Goal: Task Accomplishment & Management: Complete application form

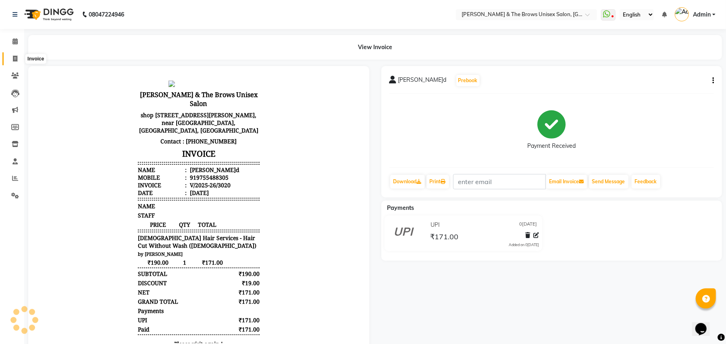
click at [15, 60] on icon at bounding box center [15, 59] width 4 height 6
select select "872"
select select "service"
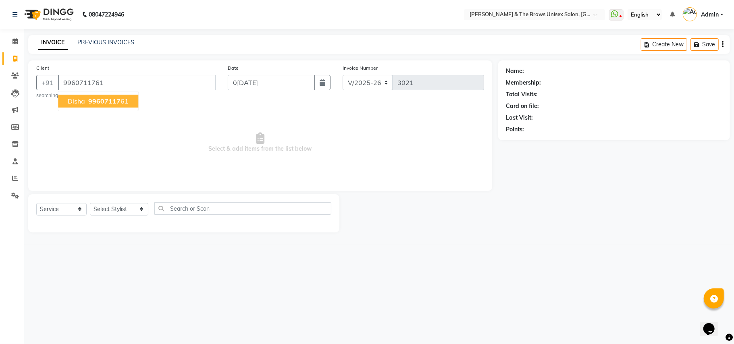
type input "9960711761"
select select "1: Object"
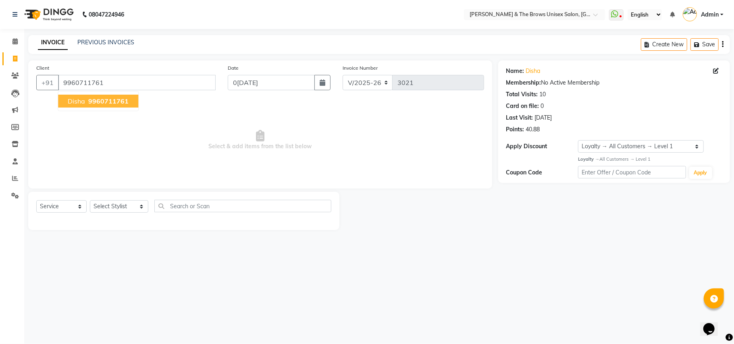
click at [100, 99] on span "9960711761" at bounding box center [108, 101] width 40 height 8
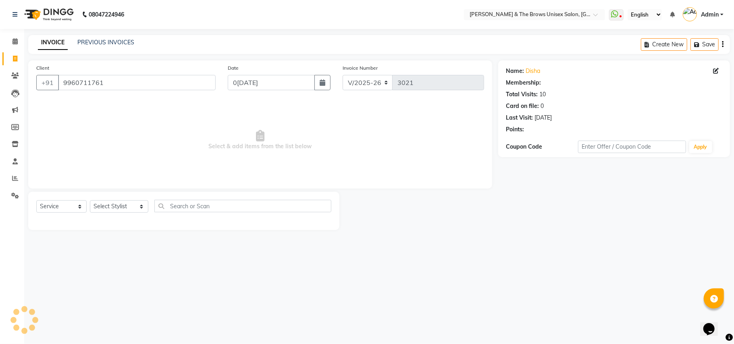
select select "1: Object"
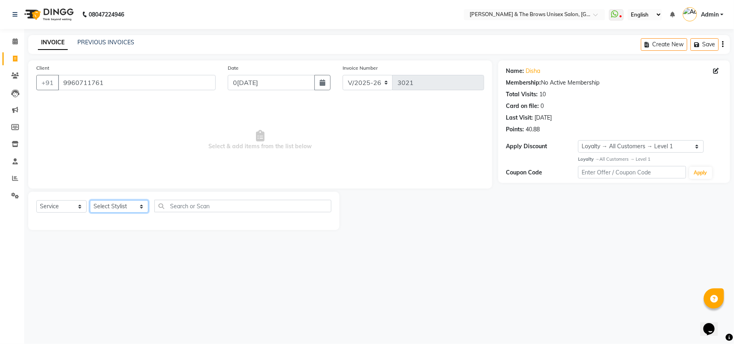
click at [136, 205] on select "Select Stylist [PERSON_NAME] manager [PERSON_NAME] [PERSON_NAME] ma'am owner [P…" at bounding box center [119, 206] width 58 height 12
select select "35213"
click at [90, 200] on select "Select Stylist [PERSON_NAME] manager [PERSON_NAME] [PERSON_NAME] ma'am owner [P…" at bounding box center [119, 206] width 58 height 12
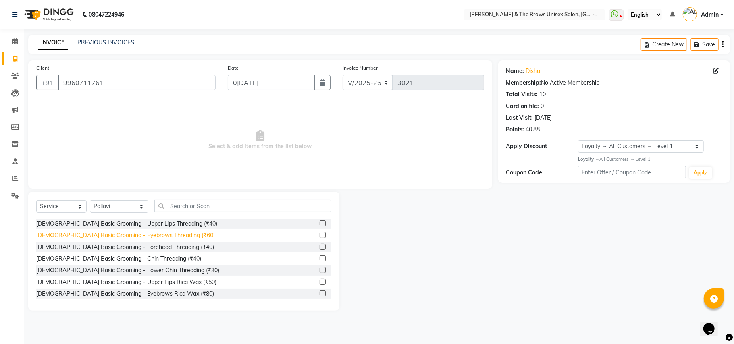
click at [155, 237] on div "[DEMOGRAPHIC_DATA] Basic Grooming - Eyebrows Threading (₹60)" at bounding box center [125, 235] width 179 height 8
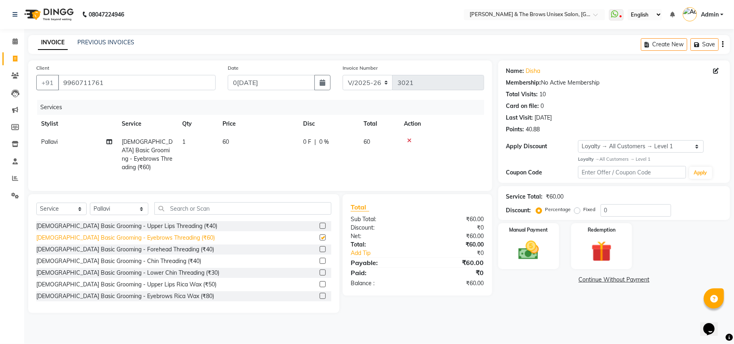
checkbox input "false"
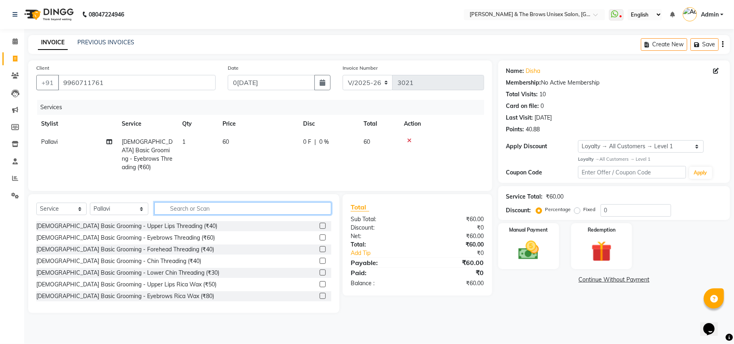
click at [168, 208] on input "text" at bounding box center [242, 208] width 177 height 12
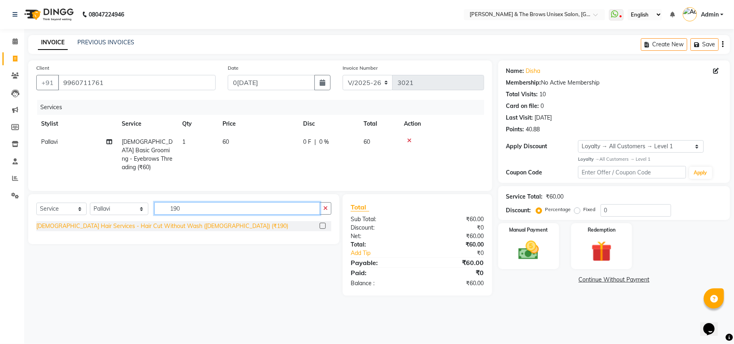
type input "190"
click at [136, 226] on div "[DEMOGRAPHIC_DATA] Hair Services - Hair Cut Without Wash ([DEMOGRAPHIC_DATA]) (…" at bounding box center [162, 226] width 252 height 8
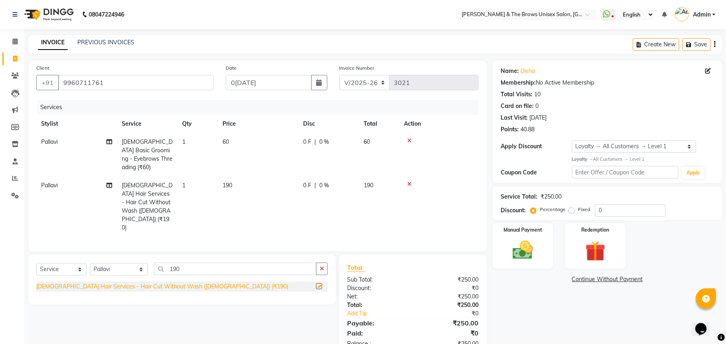
checkbox input "false"
click at [226, 157] on td "60" at bounding box center [258, 155] width 81 height 44
select select "35213"
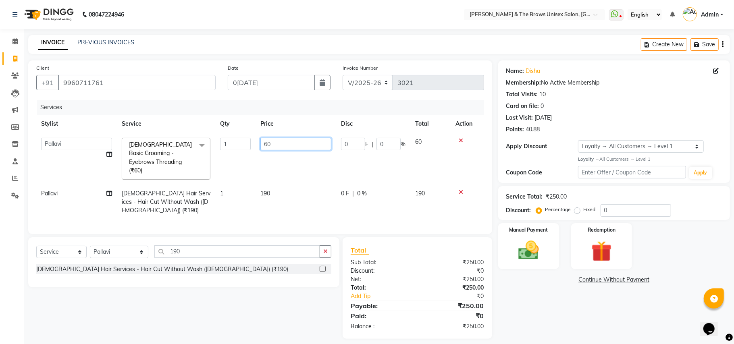
click at [278, 142] on input "60" at bounding box center [295, 144] width 71 height 12
type input "6"
type input "50"
click at [596, 304] on div "Name: Disha Membership: No Active Membership Total Visits: 10 Card on file: 0 L…" at bounding box center [617, 199] width 238 height 279
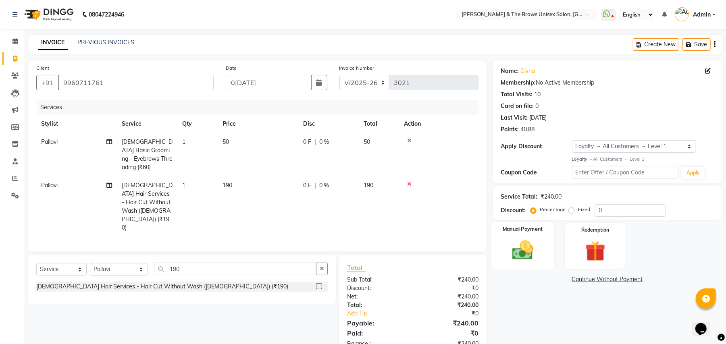
click at [535, 258] on img at bounding box center [523, 250] width 35 height 25
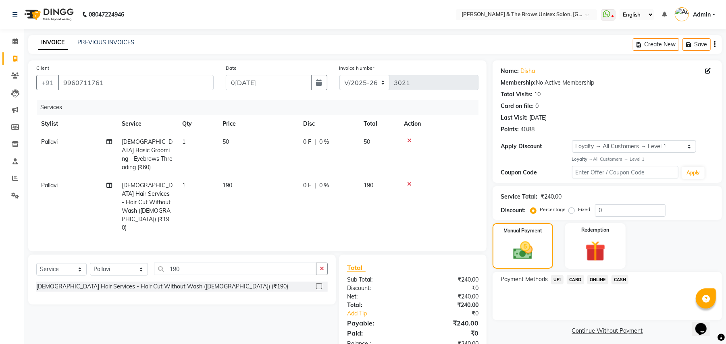
click at [558, 279] on span "UPI" at bounding box center [557, 279] width 12 height 9
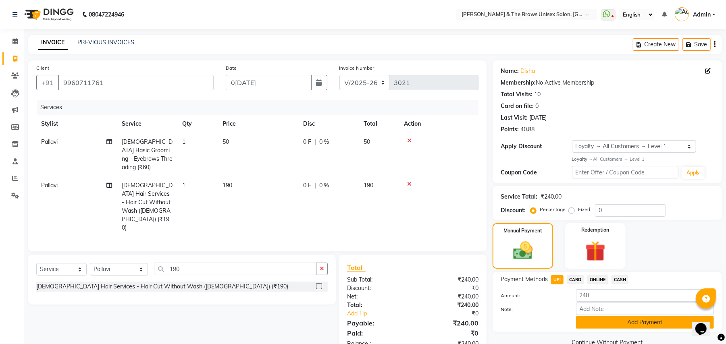
click at [634, 321] on button "Add Payment" at bounding box center [645, 322] width 138 height 12
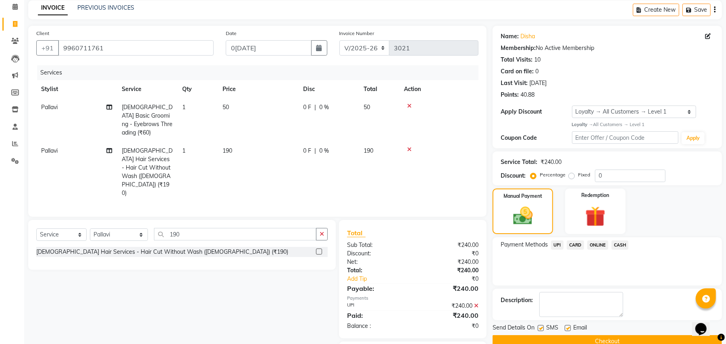
scroll to position [63, 0]
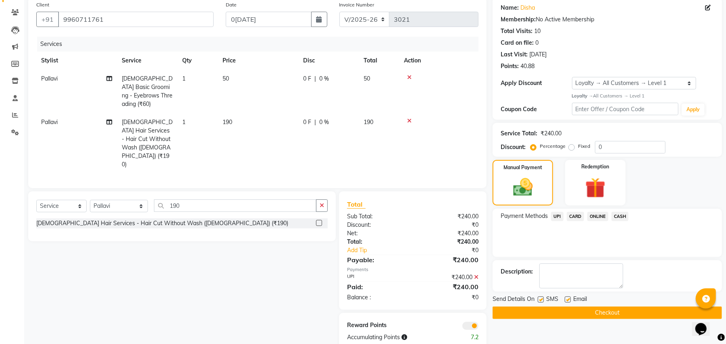
click at [541, 299] on label at bounding box center [541, 300] width 6 height 6
click at [541, 299] on input "checkbox" at bounding box center [540, 300] width 5 height 5
checkbox input "false"
click at [589, 315] on button "Checkout" at bounding box center [607, 313] width 229 height 12
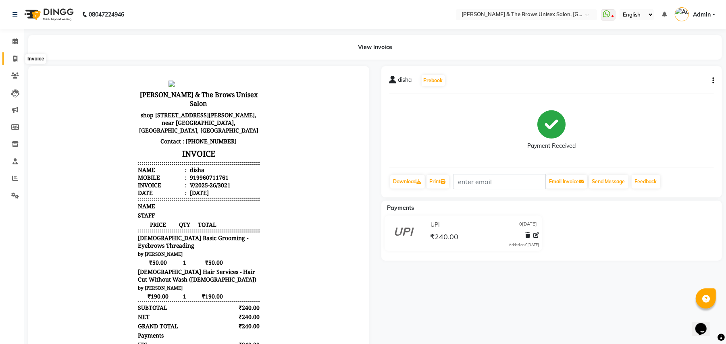
click at [13, 56] on icon at bounding box center [15, 59] width 4 height 6
select select "872"
select select "service"
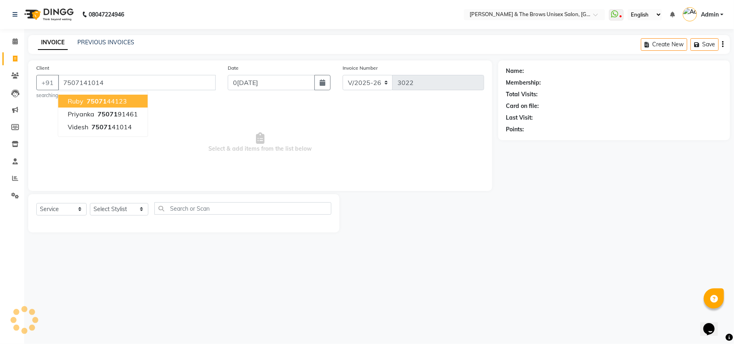
type input "7507141014"
select select "1: Object"
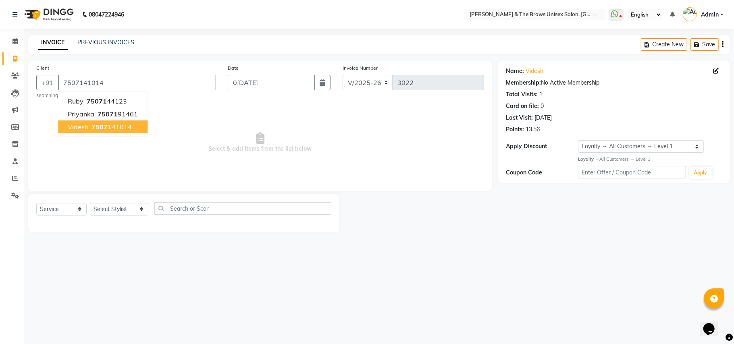
click at [101, 127] on span "75071" at bounding box center [102, 127] width 20 height 8
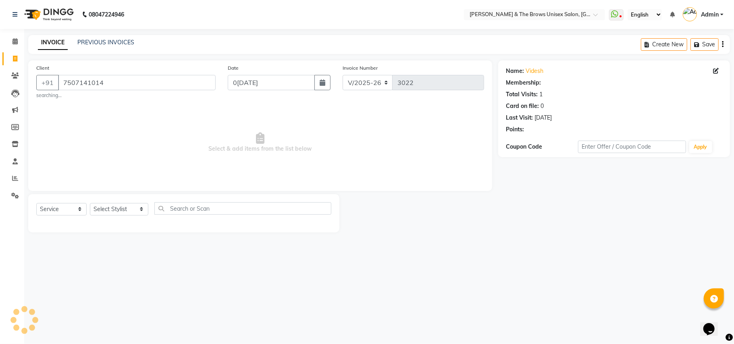
select select "1: Object"
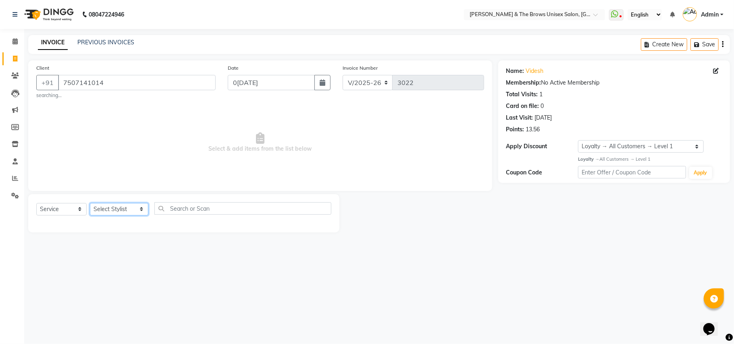
click at [132, 208] on select "Select Stylist [PERSON_NAME] manager [PERSON_NAME] [PERSON_NAME] ma'am owner [P…" at bounding box center [119, 209] width 58 height 12
select select "15229"
click at [90, 203] on select "Select Stylist [PERSON_NAME] manager [PERSON_NAME] [PERSON_NAME] ma'am owner [P…" at bounding box center [119, 209] width 58 height 12
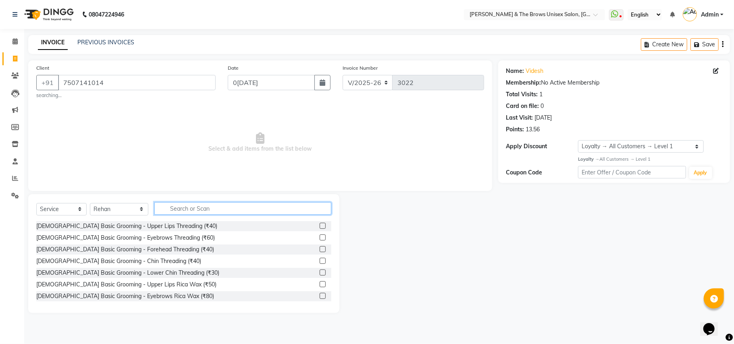
click at [162, 208] on input "text" at bounding box center [242, 208] width 177 height 12
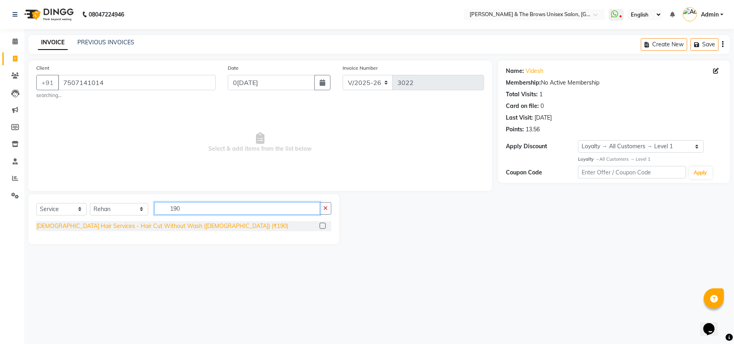
type input "190"
click at [160, 229] on div "[DEMOGRAPHIC_DATA] Hair Services - Hair Cut Without Wash ([DEMOGRAPHIC_DATA]) (…" at bounding box center [162, 226] width 252 height 8
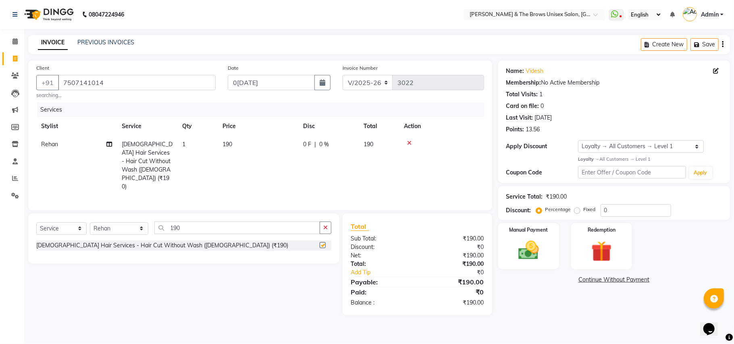
checkbox input "false"
click at [134, 223] on select "Select Stylist [PERSON_NAME] manager [PERSON_NAME] [PERSON_NAME] ma'am owner [P…" at bounding box center [119, 229] width 58 height 12
select select "84274"
click at [90, 223] on select "Select Stylist [PERSON_NAME] manager [PERSON_NAME] [PERSON_NAME] ma'am owner [P…" at bounding box center [119, 229] width 58 height 12
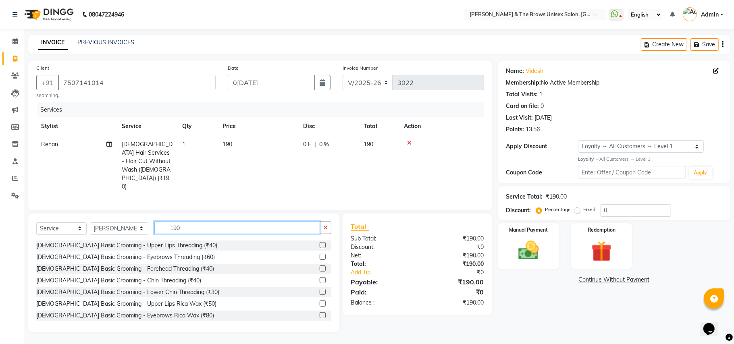
click at [181, 222] on input "190" at bounding box center [237, 228] width 166 height 12
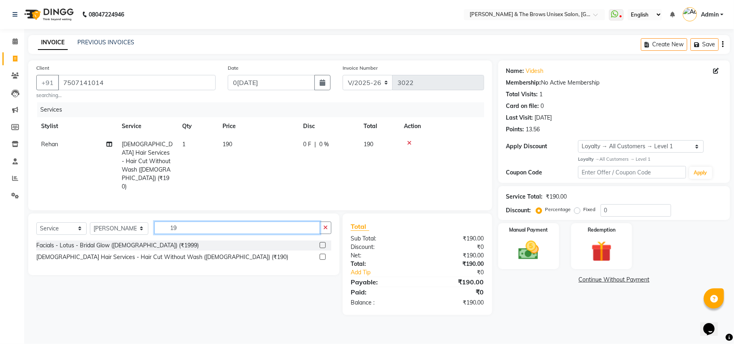
type input "190"
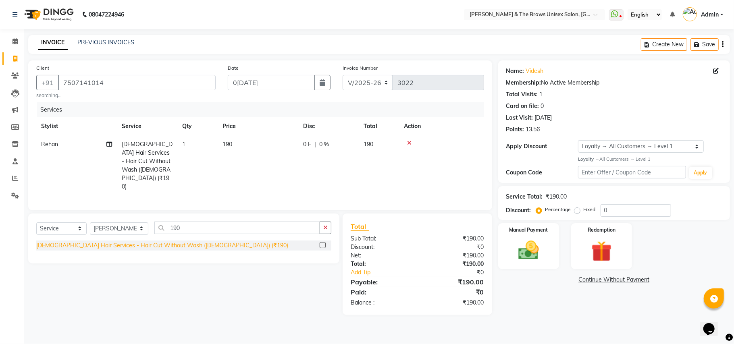
click at [173, 241] on div "[DEMOGRAPHIC_DATA] Hair Services - Hair Cut Without Wash ([DEMOGRAPHIC_DATA]) (…" at bounding box center [162, 245] width 252 height 8
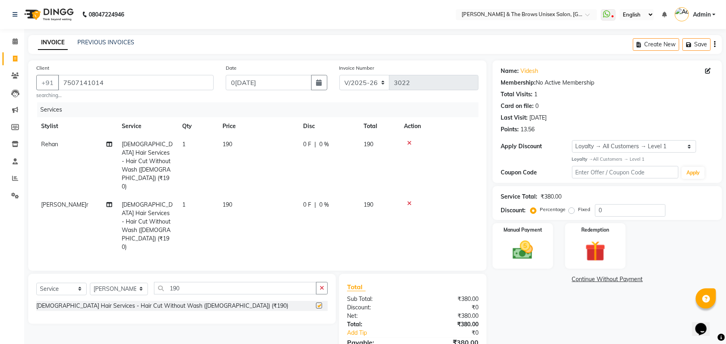
checkbox input "false"
click at [134, 283] on select "Select Stylist [PERSON_NAME] manager [PERSON_NAME] [PERSON_NAME] ma'am owner [P…" at bounding box center [119, 289] width 58 height 12
select select "85998"
click at [90, 283] on select "Select Stylist [PERSON_NAME] manager [PERSON_NAME] [PERSON_NAME] ma'am owner [P…" at bounding box center [119, 289] width 58 height 12
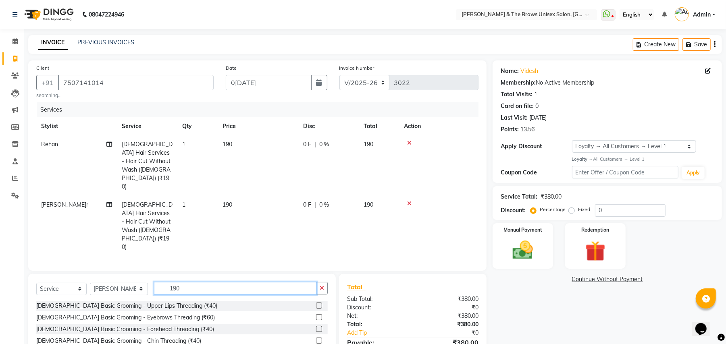
click at [187, 282] on input "190" at bounding box center [235, 288] width 162 height 12
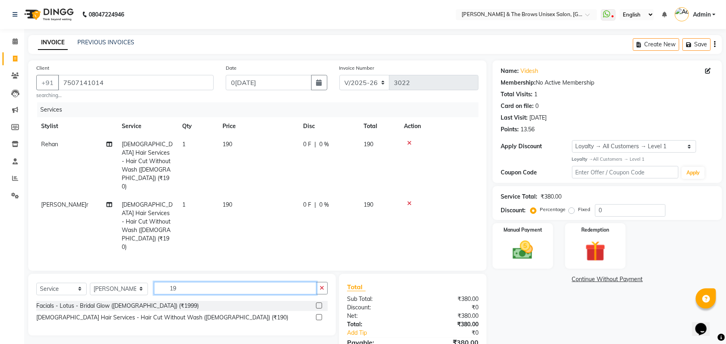
type input "190"
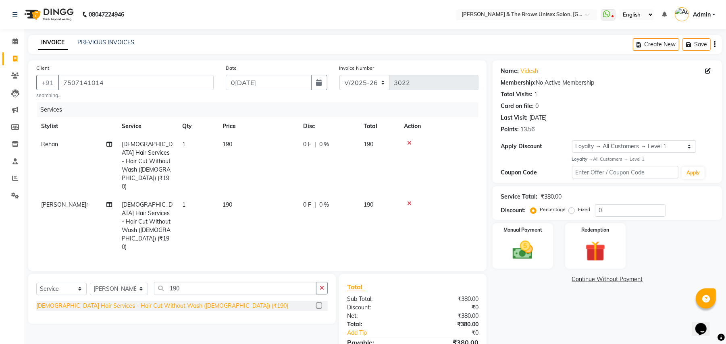
click at [129, 302] on div "[DEMOGRAPHIC_DATA] Hair Services - Hair Cut Without Wash ([DEMOGRAPHIC_DATA]) (…" at bounding box center [162, 306] width 252 height 8
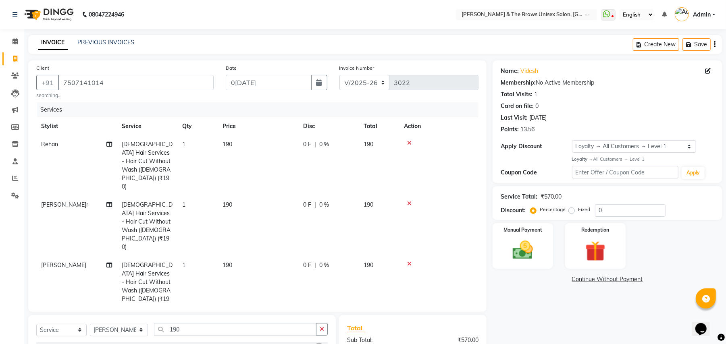
checkbox input "false"
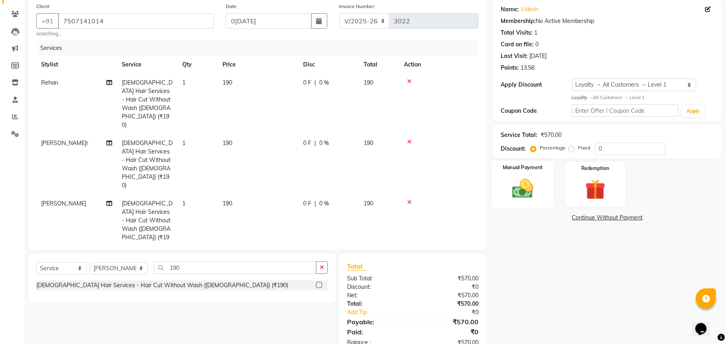
click at [528, 199] on img at bounding box center [523, 189] width 35 height 25
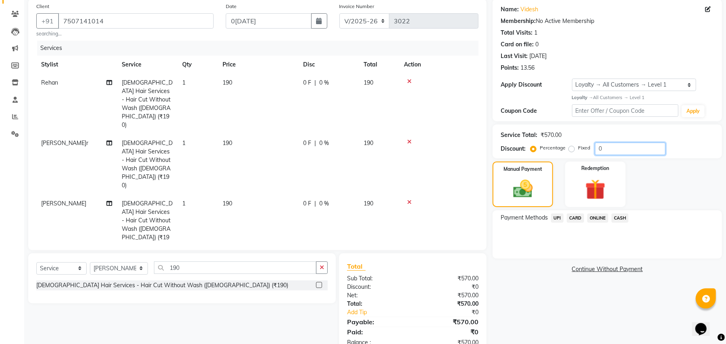
click at [597, 149] on input "0" at bounding box center [630, 149] width 71 height 12
type input "10"
click at [558, 218] on span "UPI" at bounding box center [557, 218] width 12 height 9
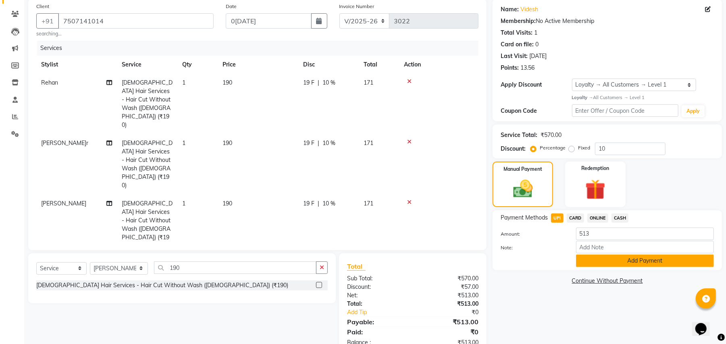
click at [626, 260] on button "Add Payment" at bounding box center [645, 261] width 138 height 12
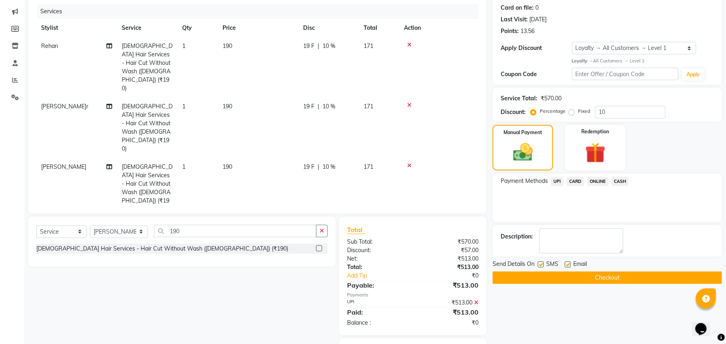
scroll to position [118, 0]
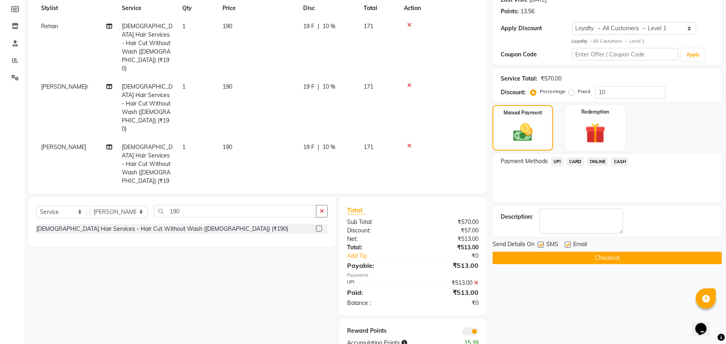
click at [541, 243] on label at bounding box center [541, 245] width 6 height 6
click at [541, 243] on input "checkbox" at bounding box center [540, 245] width 5 height 5
checkbox input "false"
click at [597, 258] on button "Checkout" at bounding box center [607, 258] width 229 height 12
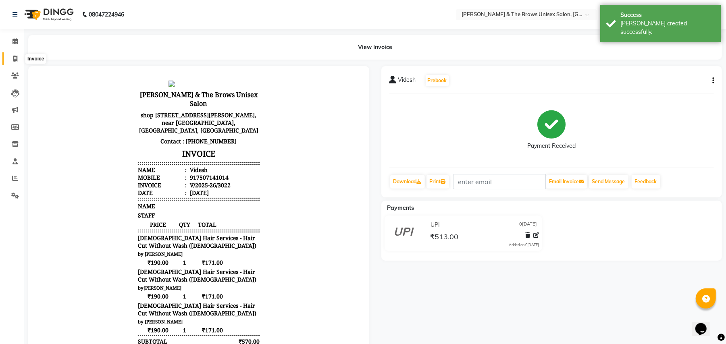
click at [15, 58] on icon at bounding box center [15, 59] width 4 height 6
select select "service"
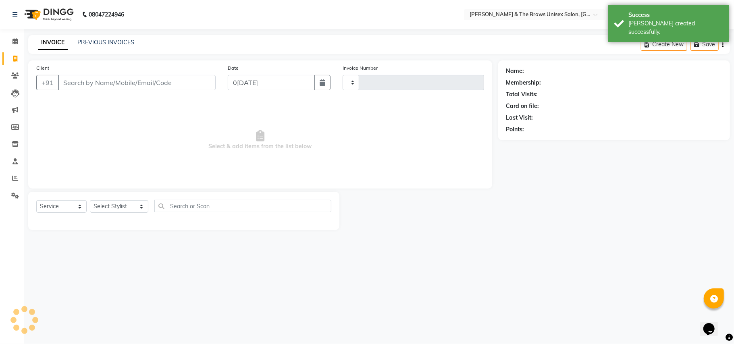
type input "3023"
select select "872"
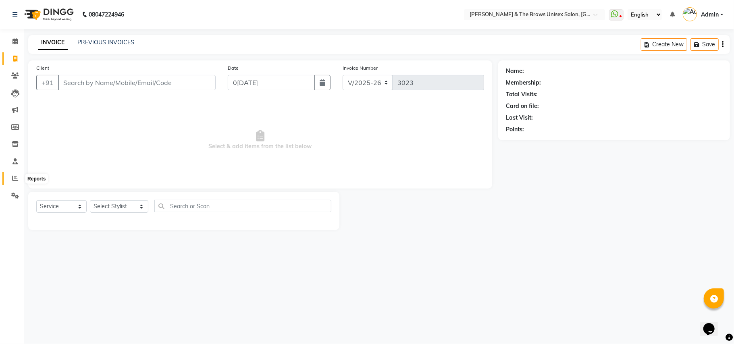
click at [15, 178] on icon at bounding box center [15, 178] width 6 height 6
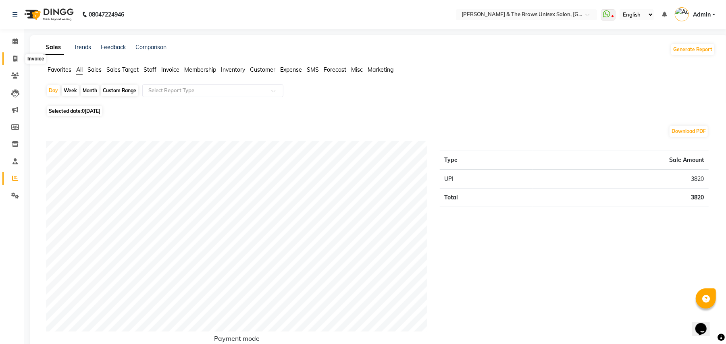
click at [16, 57] on icon at bounding box center [15, 59] width 4 height 6
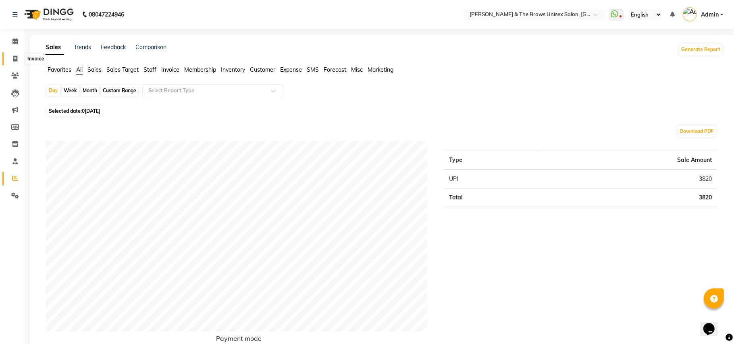
select select "872"
select select "service"
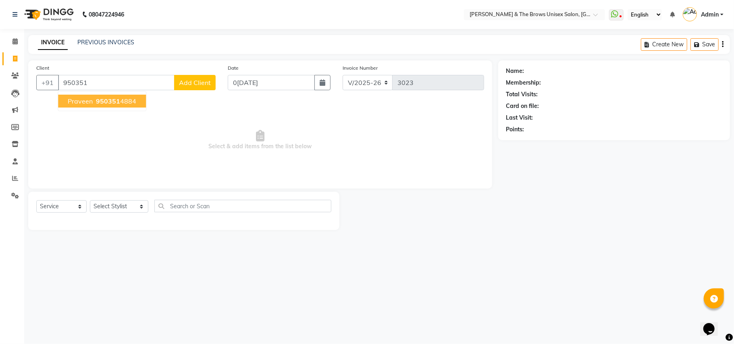
click at [120, 102] on ngb-highlight "950351 4884" at bounding box center [115, 101] width 42 height 8
type input "9503514884"
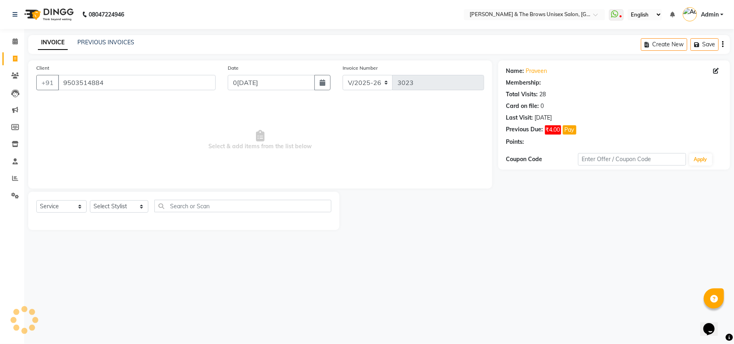
select select "2: Object"
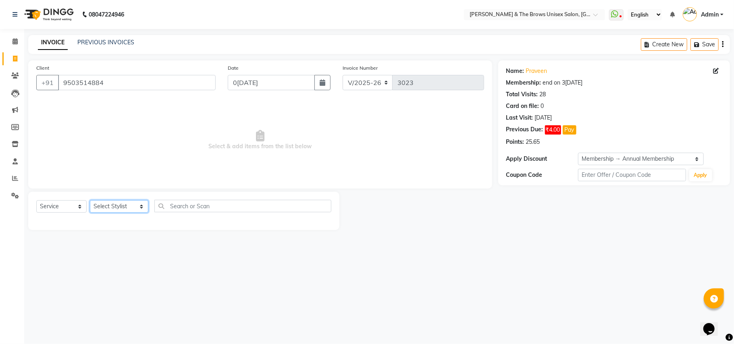
click at [135, 205] on select "Select Stylist [PERSON_NAME] manager [PERSON_NAME] [PERSON_NAME] ma'am owner [P…" at bounding box center [119, 206] width 58 height 12
select select "85998"
click at [90, 200] on select "Select Stylist [PERSON_NAME] manager [PERSON_NAME] [PERSON_NAME] ma'am owner [P…" at bounding box center [119, 206] width 58 height 12
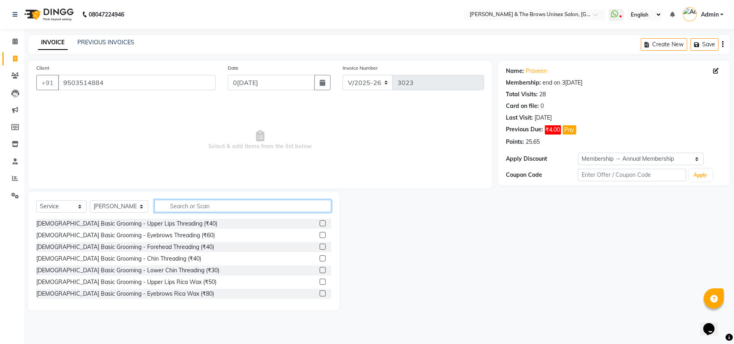
click at [164, 204] on input "text" at bounding box center [242, 206] width 177 height 12
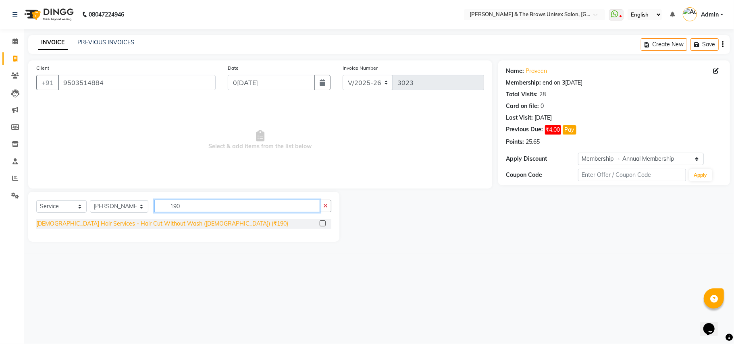
type input "190"
click at [168, 223] on div "[DEMOGRAPHIC_DATA] Hair Services - Hair Cut Without Wash ([DEMOGRAPHIC_DATA]) (…" at bounding box center [162, 224] width 252 height 8
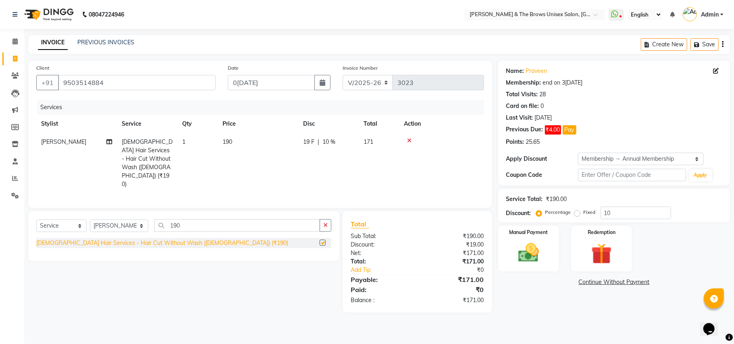
checkbox input "false"
click at [549, 262] on div "Manual Payment" at bounding box center [528, 249] width 63 height 48
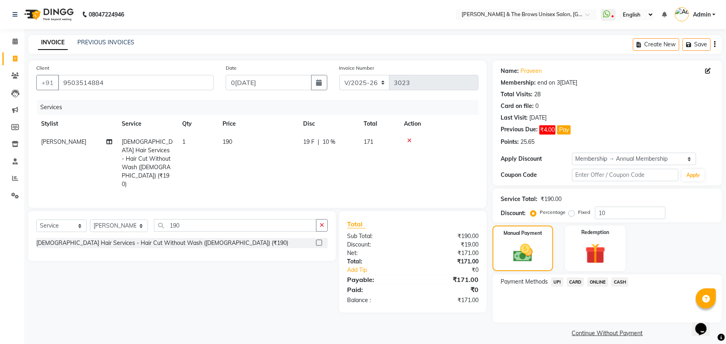
scroll to position [7, 0]
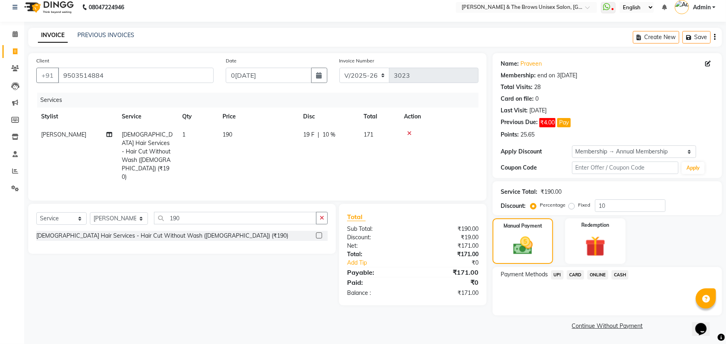
click at [559, 273] on span "UPI" at bounding box center [557, 275] width 12 height 9
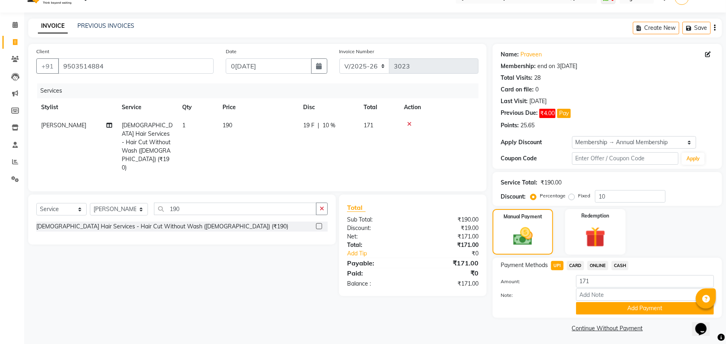
scroll to position [19, 0]
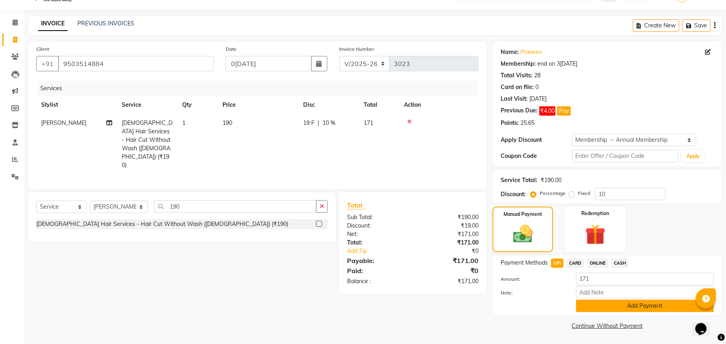
click at [602, 306] on button "Add Payment" at bounding box center [645, 306] width 138 height 12
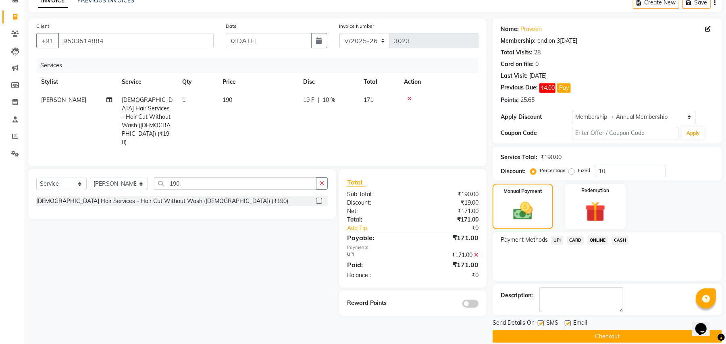
scroll to position [54, 0]
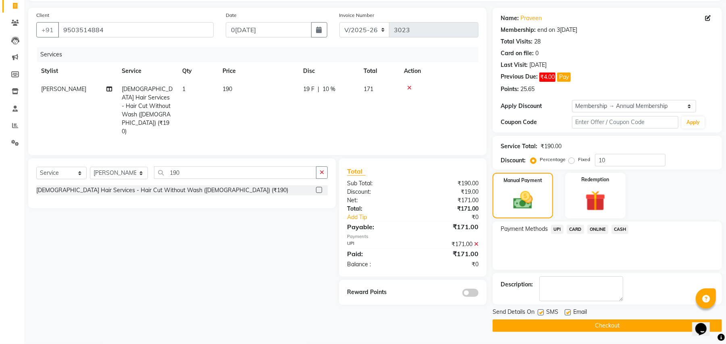
click at [539, 313] on label at bounding box center [541, 313] width 6 height 6
click at [539, 313] on input "checkbox" at bounding box center [540, 312] width 5 height 5
checkbox input "false"
click at [556, 324] on button "Checkout" at bounding box center [607, 326] width 229 height 12
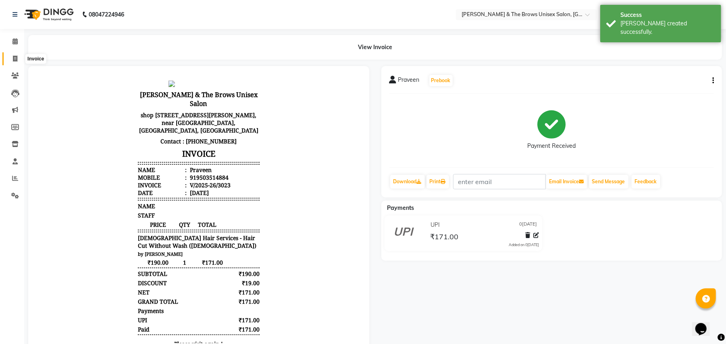
click at [14, 58] on icon at bounding box center [15, 59] width 4 height 6
select select "service"
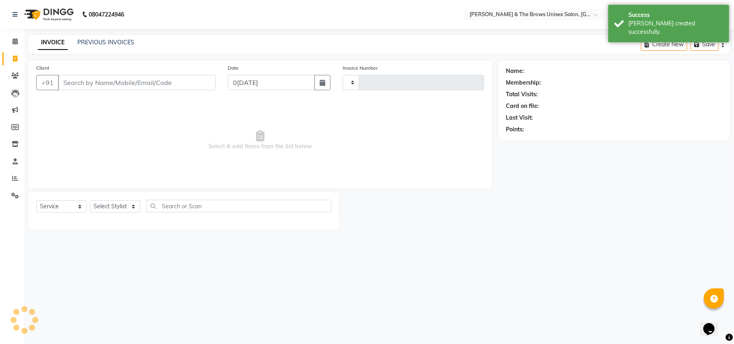
type input "3024"
select select "872"
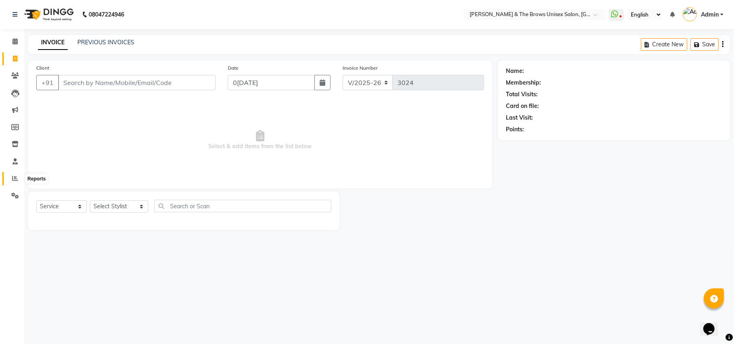
click at [17, 176] on icon at bounding box center [15, 178] width 6 height 6
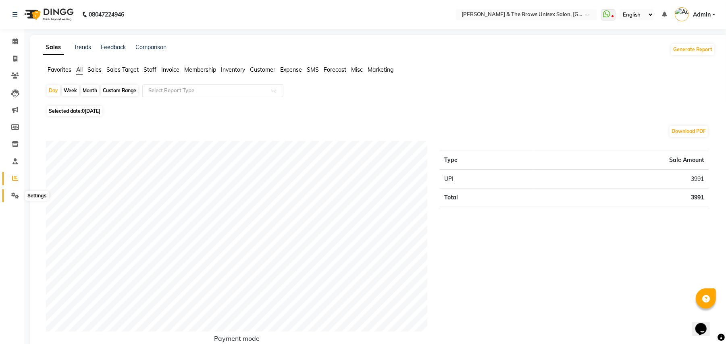
click at [14, 194] on icon at bounding box center [15, 196] width 8 height 6
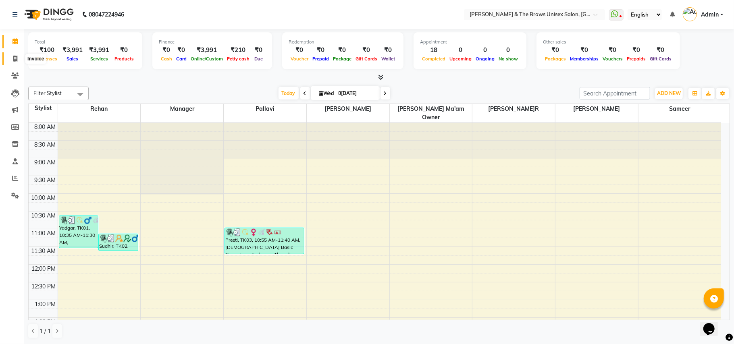
click at [15, 60] on icon at bounding box center [15, 59] width 4 height 6
select select "872"
select select "service"
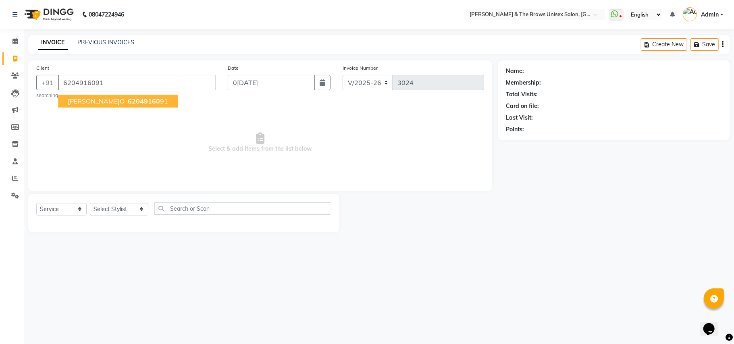
type input "6204916091"
click at [96, 103] on span "khushboo" at bounding box center [96, 101] width 57 height 8
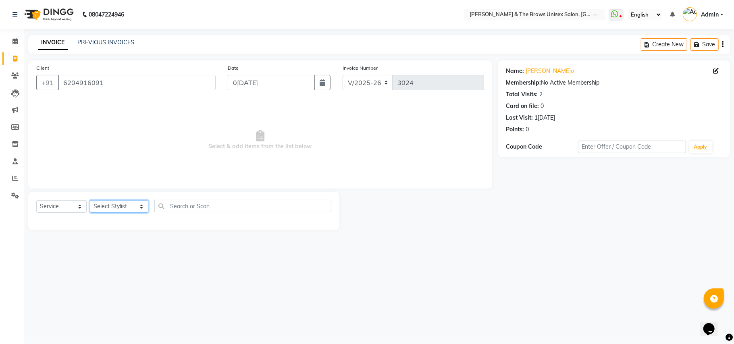
click at [132, 206] on select "Select Stylist [PERSON_NAME] manager [PERSON_NAME] [PERSON_NAME] ma'am owner [P…" at bounding box center [119, 206] width 58 height 12
select select "35213"
click at [90, 200] on select "Select Stylist [PERSON_NAME] manager [PERSON_NAME] [PERSON_NAME] ma'am owner [P…" at bounding box center [119, 206] width 58 height 12
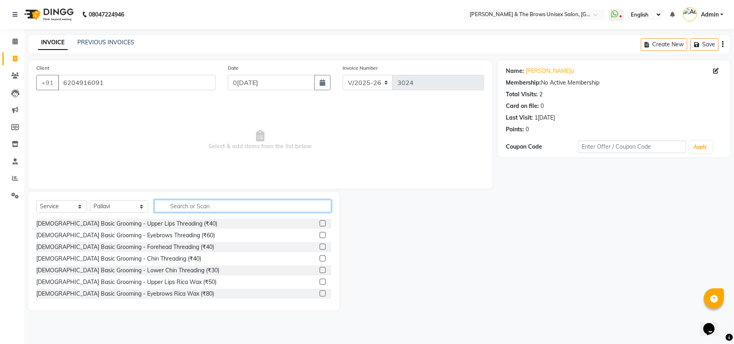
drag, startPoint x: 166, startPoint y: 206, endPoint x: 150, endPoint y: 198, distance: 18.4
click at [165, 205] on input "text" at bounding box center [242, 206] width 177 height 12
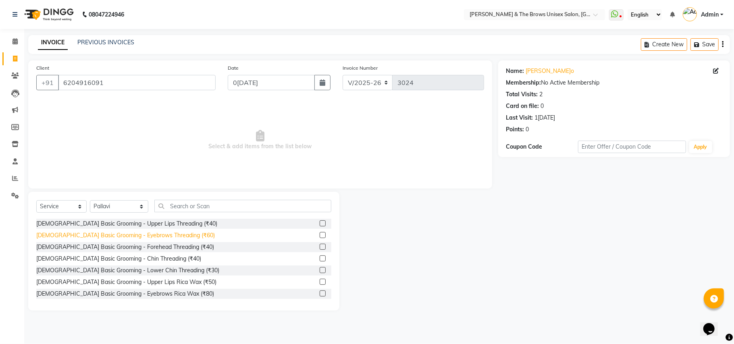
click at [148, 237] on div "[DEMOGRAPHIC_DATA] Basic Grooming - Eyebrows Threading (₹60)" at bounding box center [125, 235] width 179 height 8
checkbox input "false"
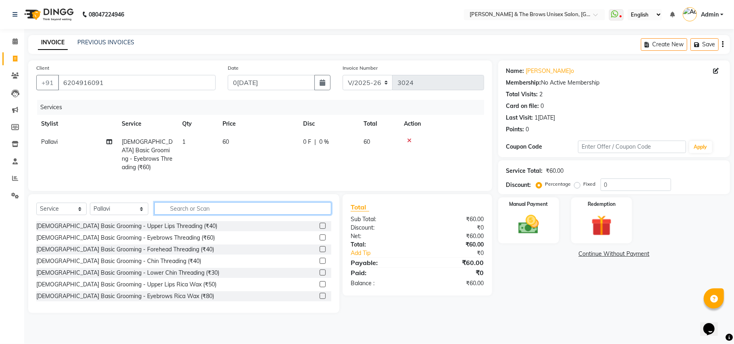
click at [160, 208] on input "text" at bounding box center [242, 208] width 177 height 12
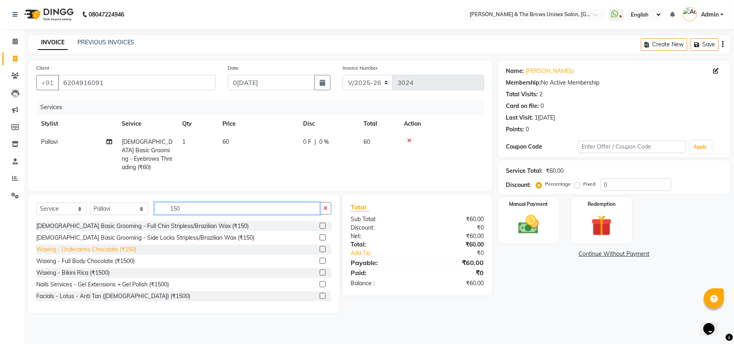
type input "150"
click at [118, 247] on div "Waxing - Underarms Chocolate (₹150)" at bounding box center [86, 250] width 100 height 8
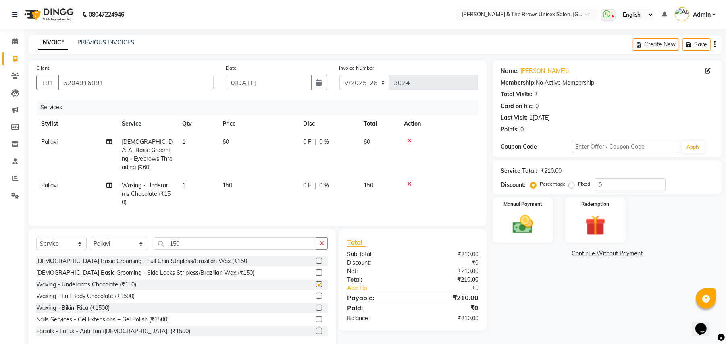
checkbox input "false"
click at [408, 141] on icon at bounding box center [409, 141] width 4 height 6
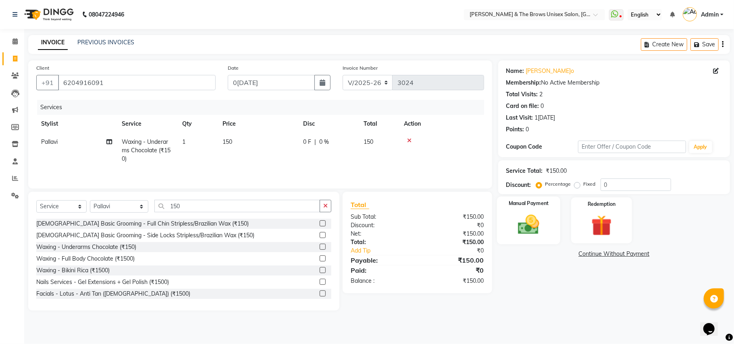
click at [549, 227] on div "Manual Payment" at bounding box center [528, 221] width 63 height 48
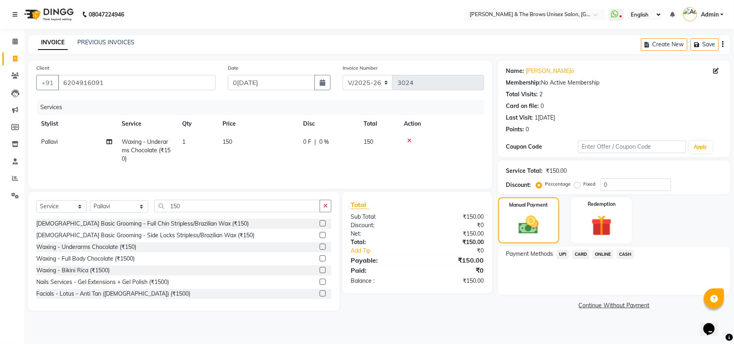
click at [564, 255] on span "UPI" at bounding box center [563, 254] width 12 height 9
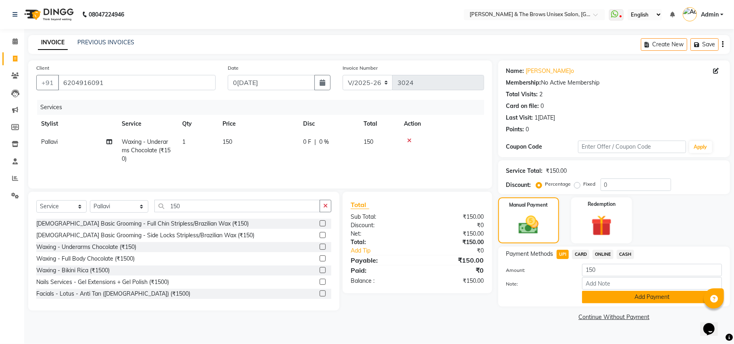
click at [633, 298] on button "Add Payment" at bounding box center [652, 297] width 140 height 12
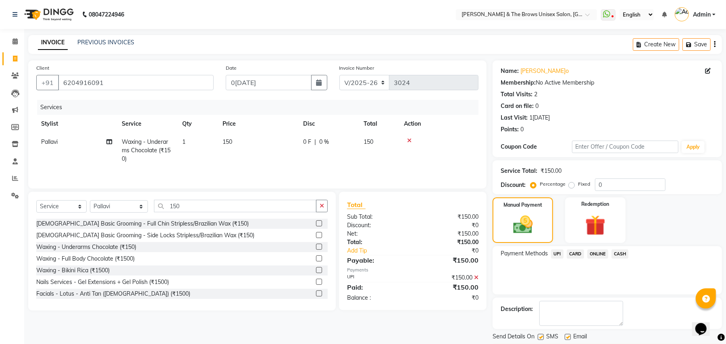
scroll to position [25, 0]
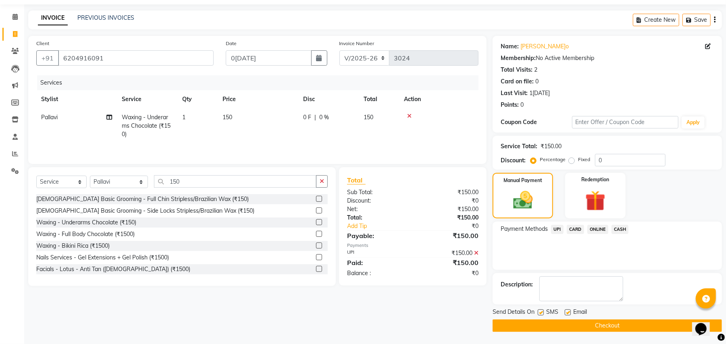
click at [542, 313] on label at bounding box center [541, 313] width 6 height 6
click at [542, 313] on input "checkbox" at bounding box center [540, 312] width 5 height 5
checkbox input "false"
click at [579, 326] on button "Checkout" at bounding box center [607, 326] width 229 height 12
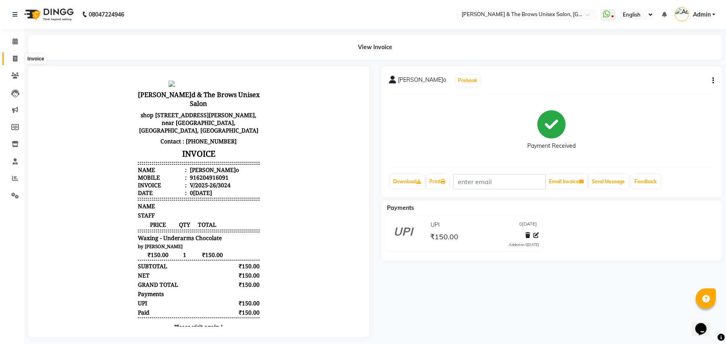
click at [15, 56] on icon at bounding box center [15, 59] width 4 height 6
select select "service"
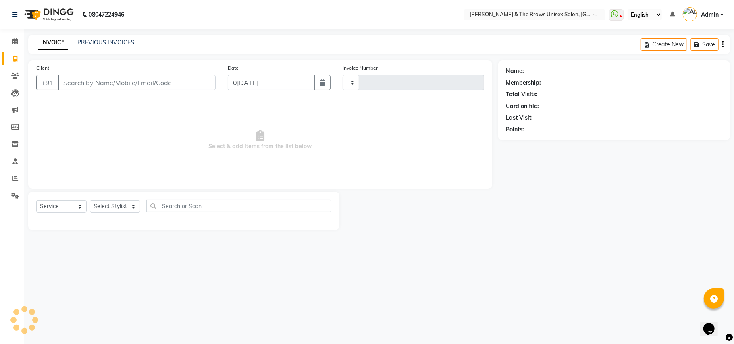
type input "3025"
select select "872"
type input "9175534710"
click at [196, 84] on span "Add Client" at bounding box center [195, 83] width 32 height 8
select select "22"
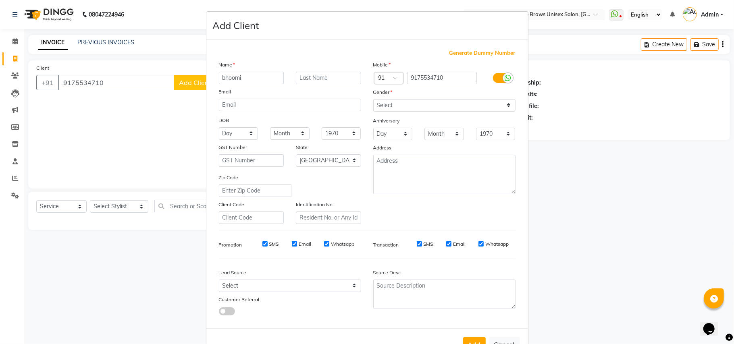
type input "bhoomi"
click at [504, 105] on select "Select Male Female Other Prefer Not To Say" at bounding box center [444, 105] width 142 height 12
select select "female"
click at [373, 99] on select "Select Male Female Other Prefer Not To Say" at bounding box center [444, 105] width 142 height 12
click at [474, 339] on button "Add" at bounding box center [474, 344] width 23 height 15
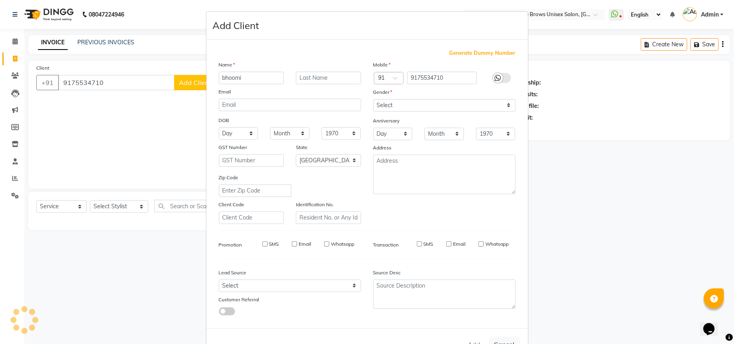
select select
select select "null"
select select
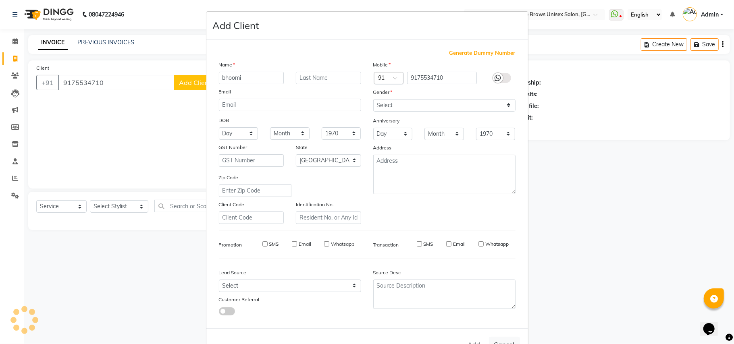
select select
checkbox input "false"
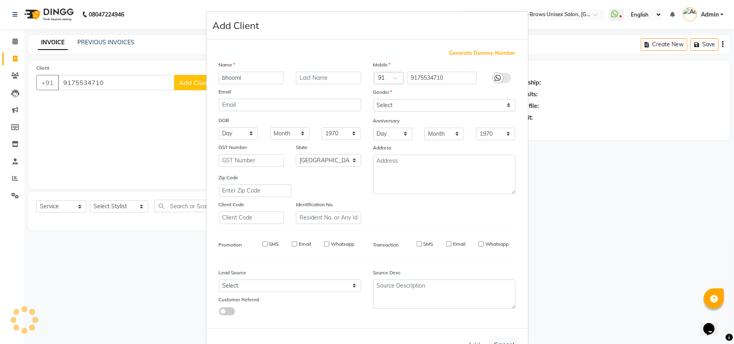
checkbox input "false"
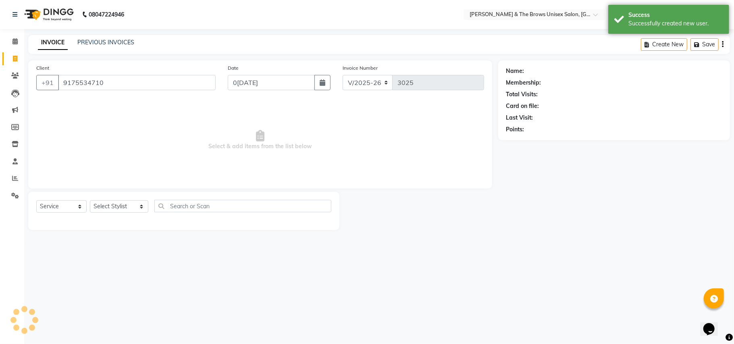
select select "1: Object"
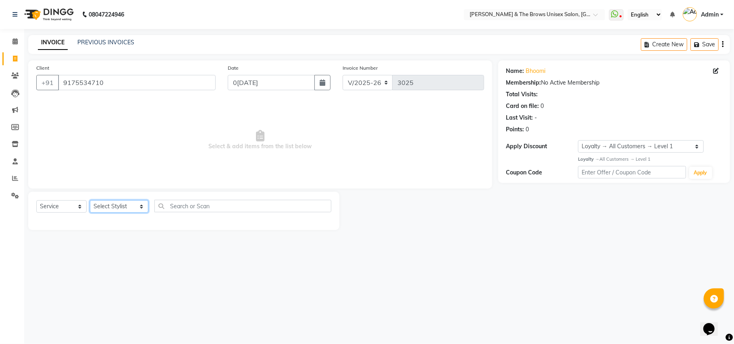
click at [133, 206] on select "Select Stylist [PERSON_NAME] manager [PERSON_NAME] [PERSON_NAME] ma'am owner [P…" at bounding box center [119, 206] width 58 height 12
select select "82231"
click at [90, 200] on select "Select Stylist [PERSON_NAME] manager [PERSON_NAME] [PERSON_NAME] ma'am owner [P…" at bounding box center [119, 206] width 58 height 12
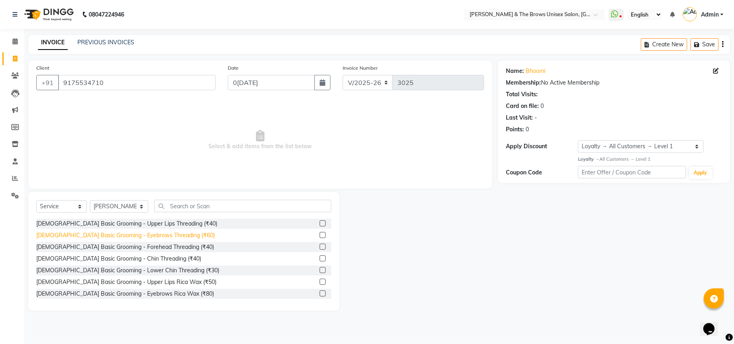
click at [152, 234] on div "[DEMOGRAPHIC_DATA] Basic Grooming - Eyebrows Threading (₹60)" at bounding box center [125, 235] width 179 height 8
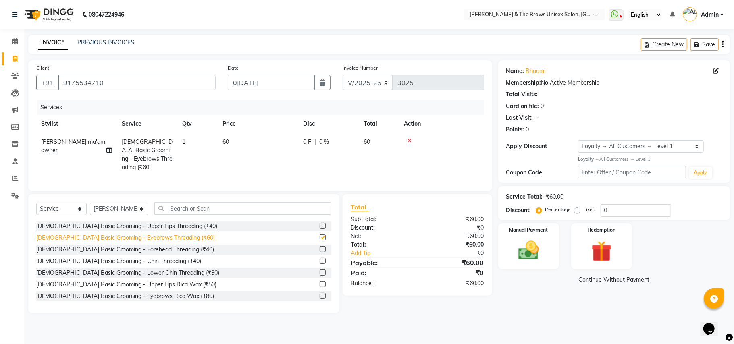
checkbox input "false"
click at [541, 254] on img at bounding box center [528, 250] width 35 height 25
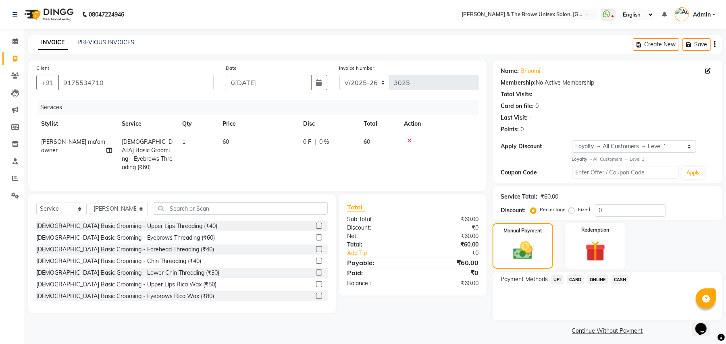
click at [560, 279] on span "UPI" at bounding box center [557, 279] width 12 height 9
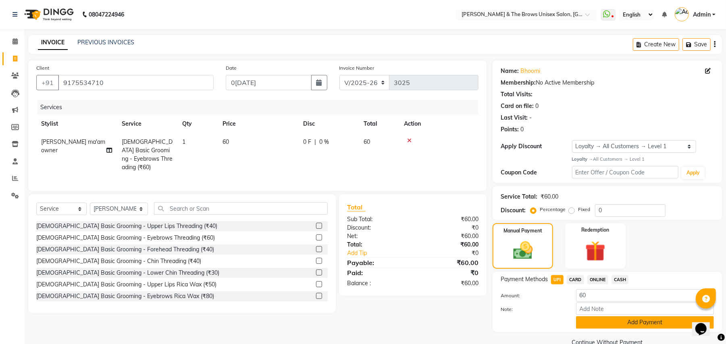
click at [621, 323] on button "Add Payment" at bounding box center [645, 322] width 138 height 12
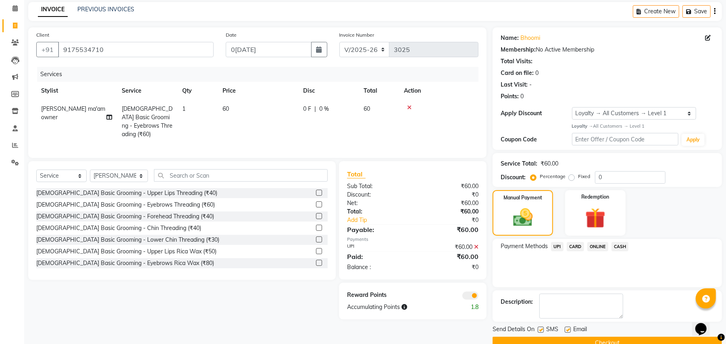
scroll to position [51, 0]
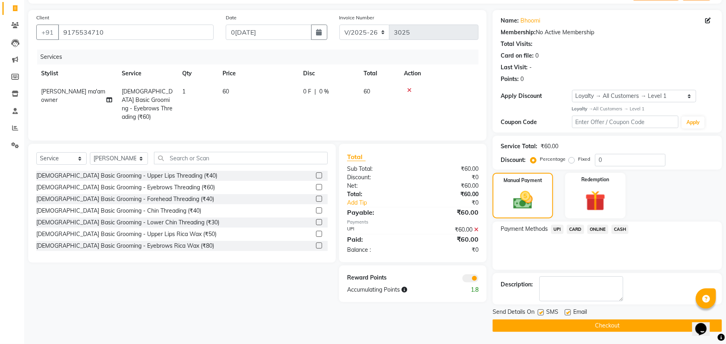
click at [540, 312] on label at bounding box center [541, 313] width 6 height 6
click at [540, 312] on input "checkbox" at bounding box center [540, 312] width 5 height 5
checkbox input "false"
click at [603, 325] on button "Checkout" at bounding box center [607, 326] width 229 height 12
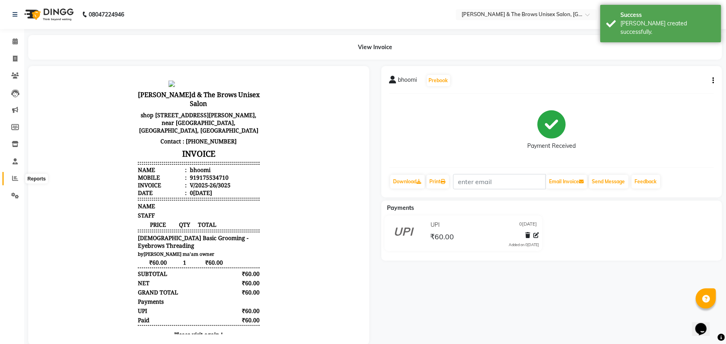
click at [19, 176] on span at bounding box center [15, 178] width 14 height 9
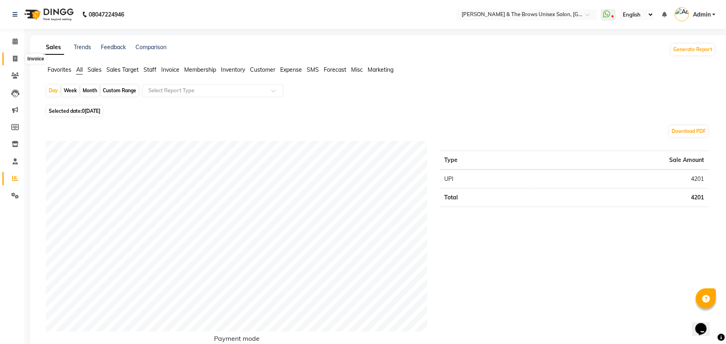
click at [15, 58] on icon at bounding box center [15, 59] width 4 height 6
select select "872"
select select "service"
